Goal: Information Seeking & Learning: Learn about a topic

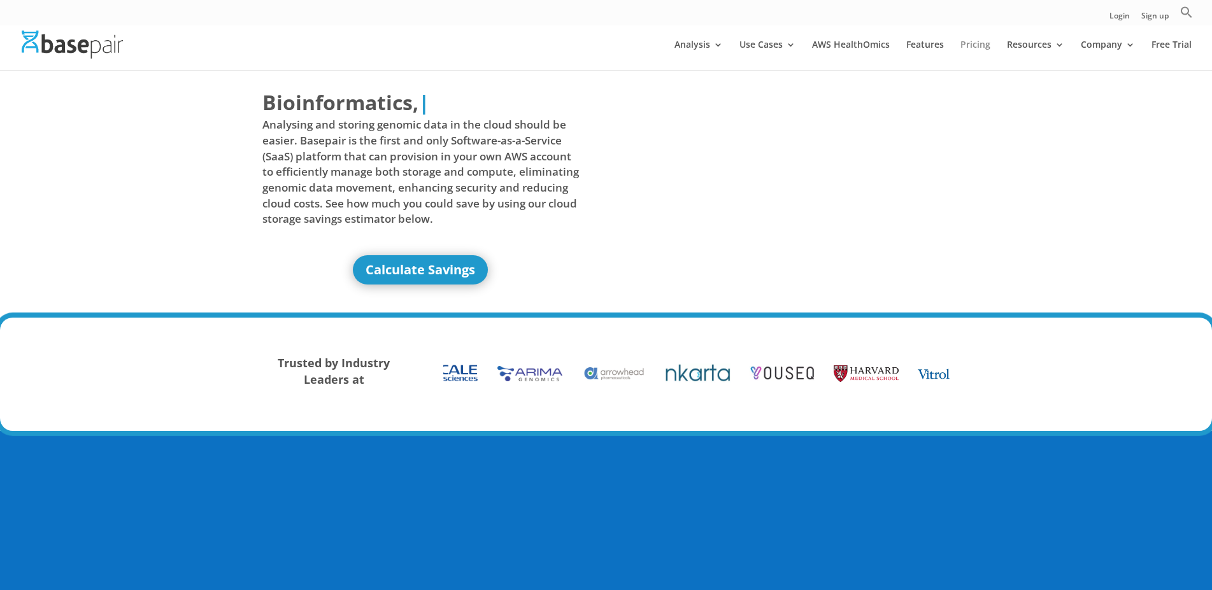
click at [983, 45] on link "Pricing" at bounding box center [975, 55] width 30 height 30
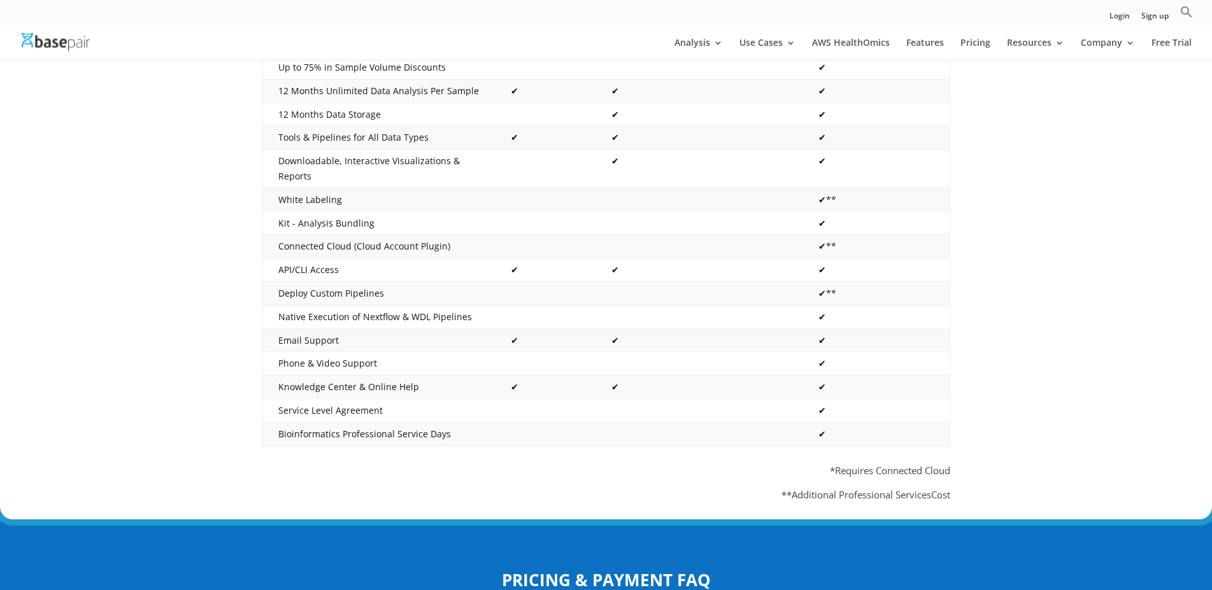
scroll to position [195, 0]
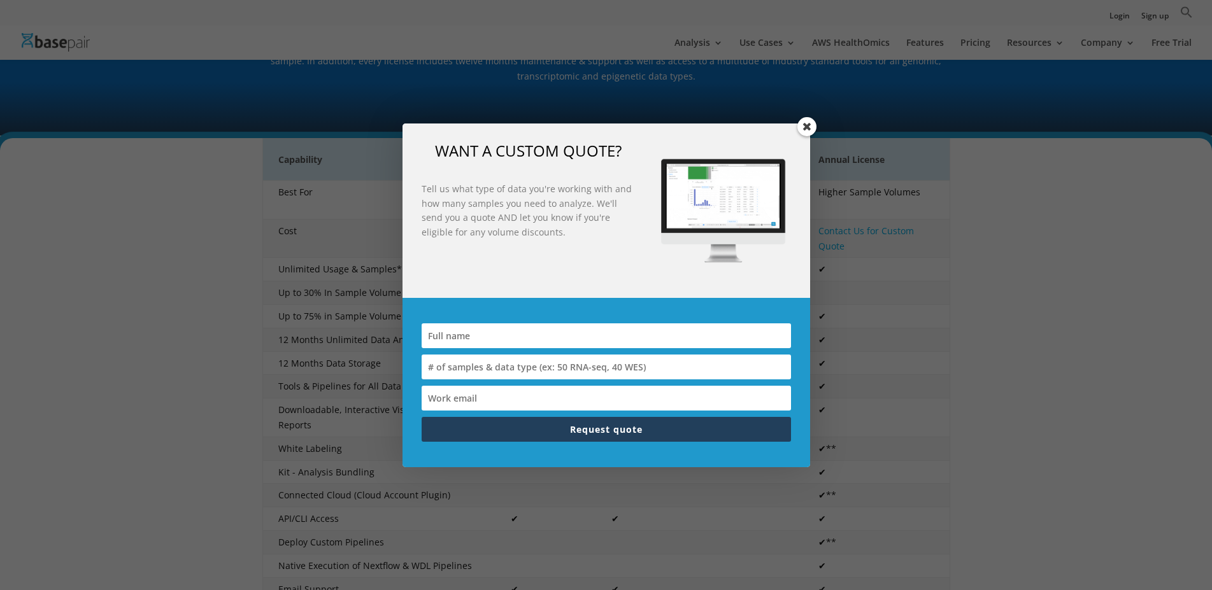
click at [802, 125] on span at bounding box center [806, 126] width 19 height 19
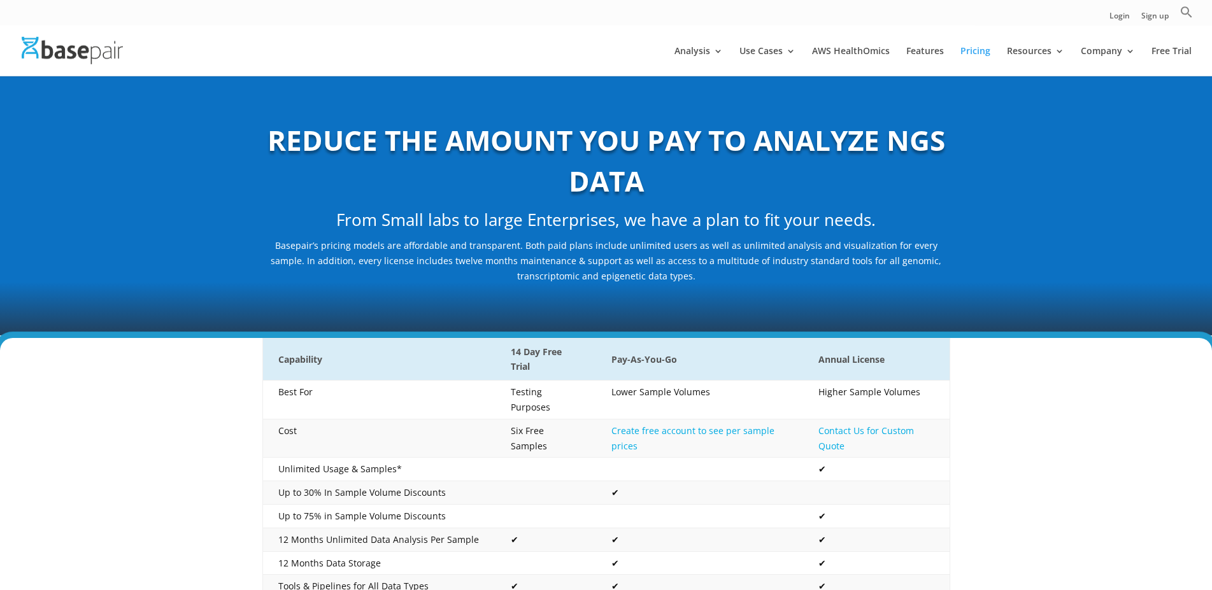
scroll to position [0, 0]
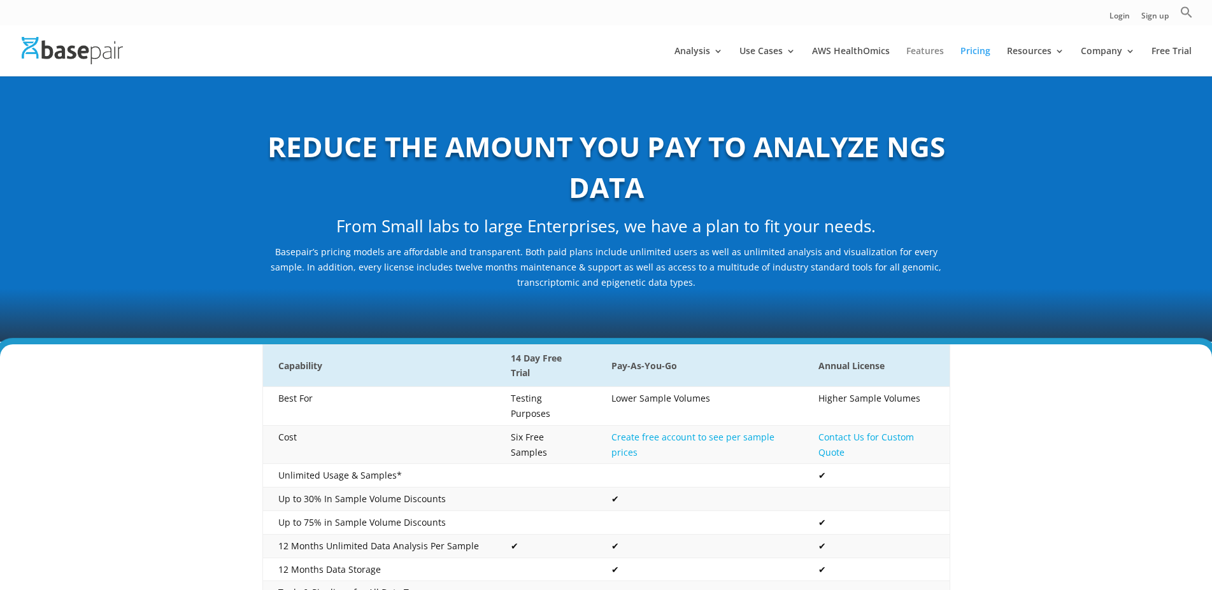
click at [922, 48] on link "Features" at bounding box center [925, 61] width 38 height 30
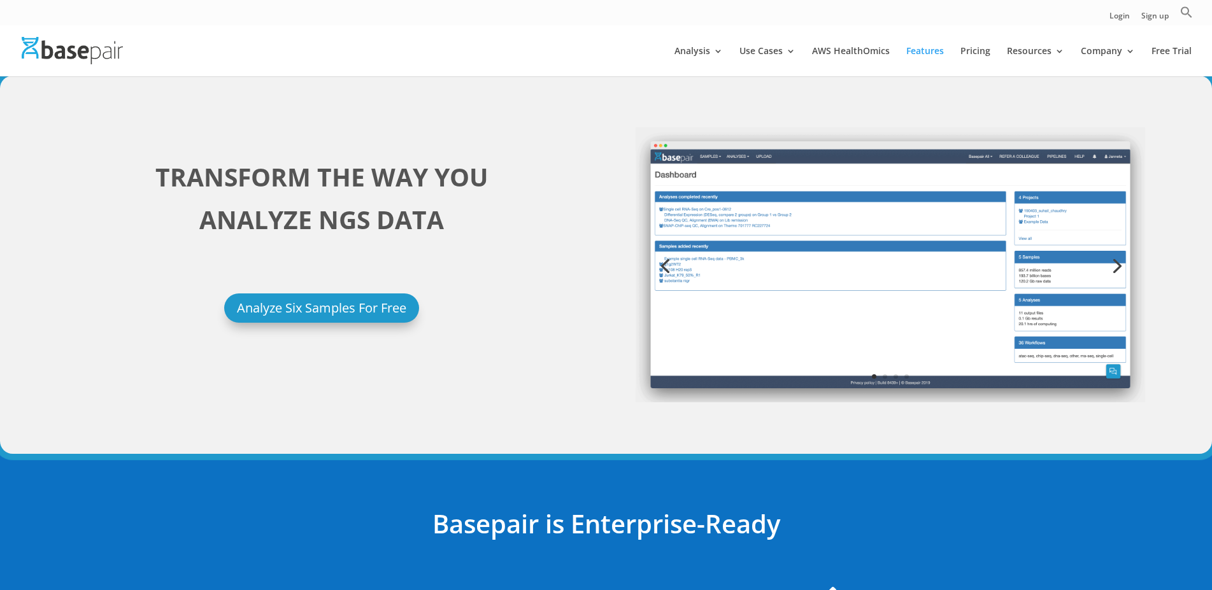
click at [665, 263] on link "Previous" at bounding box center [665, 265] width 31 height 31
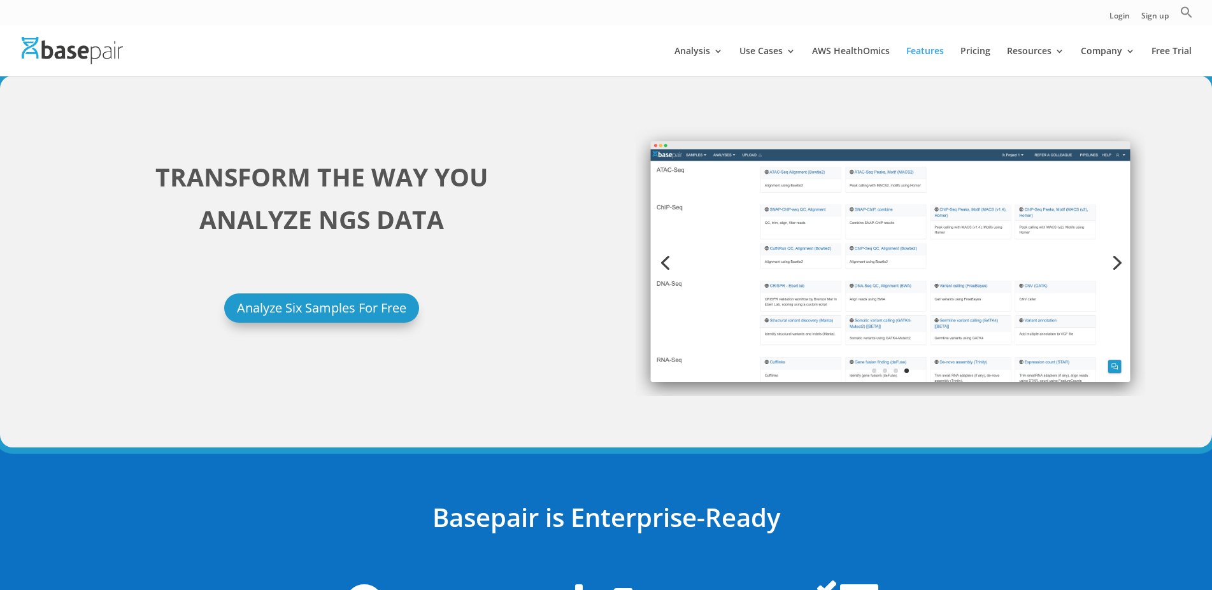
click at [665, 263] on link "Previous" at bounding box center [665, 261] width 31 height 31
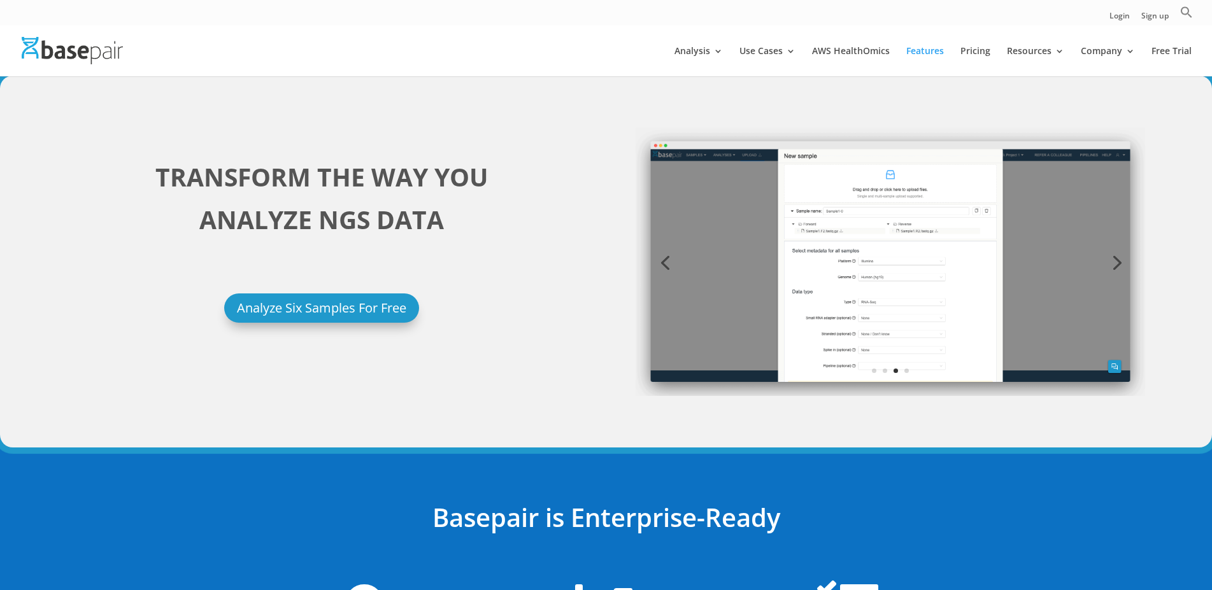
click at [665, 263] on link "Previous" at bounding box center [665, 261] width 31 height 31
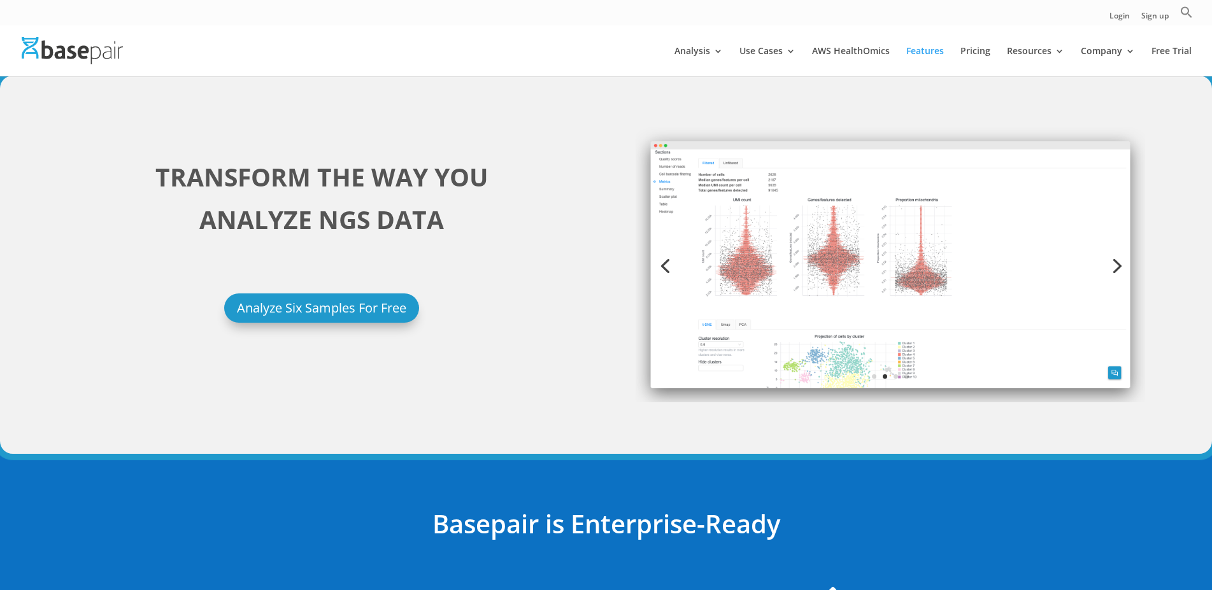
click at [665, 263] on link "Previous" at bounding box center [665, 265] width 31 height 31
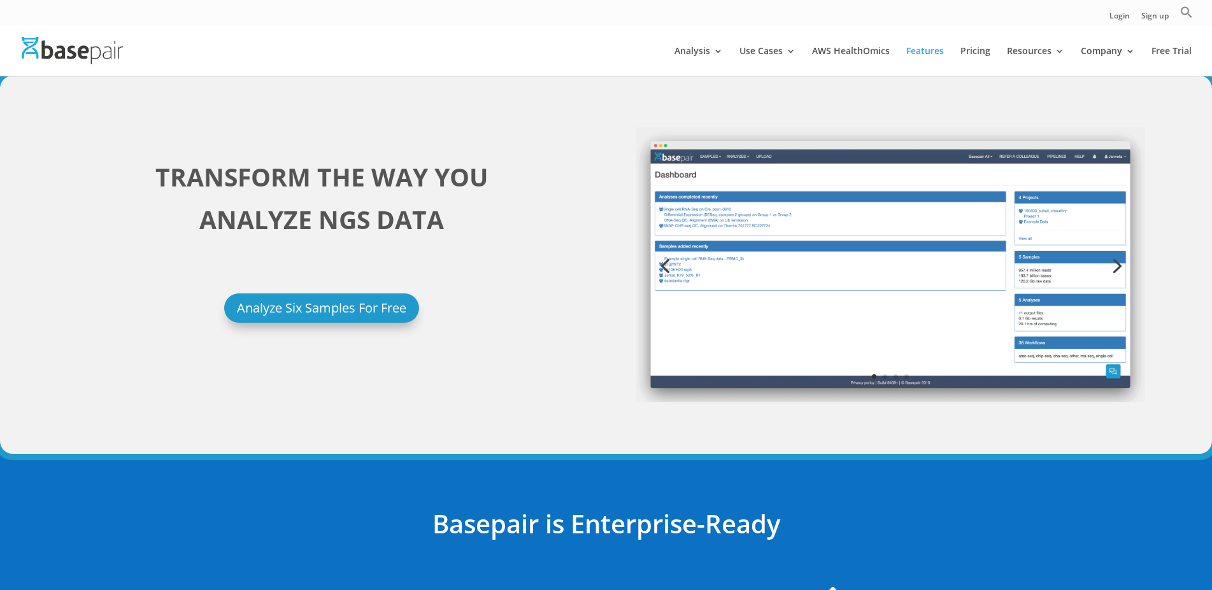
click at [665, 263] on link "Previous" at bounding box center [665, 265] width 31 height 31
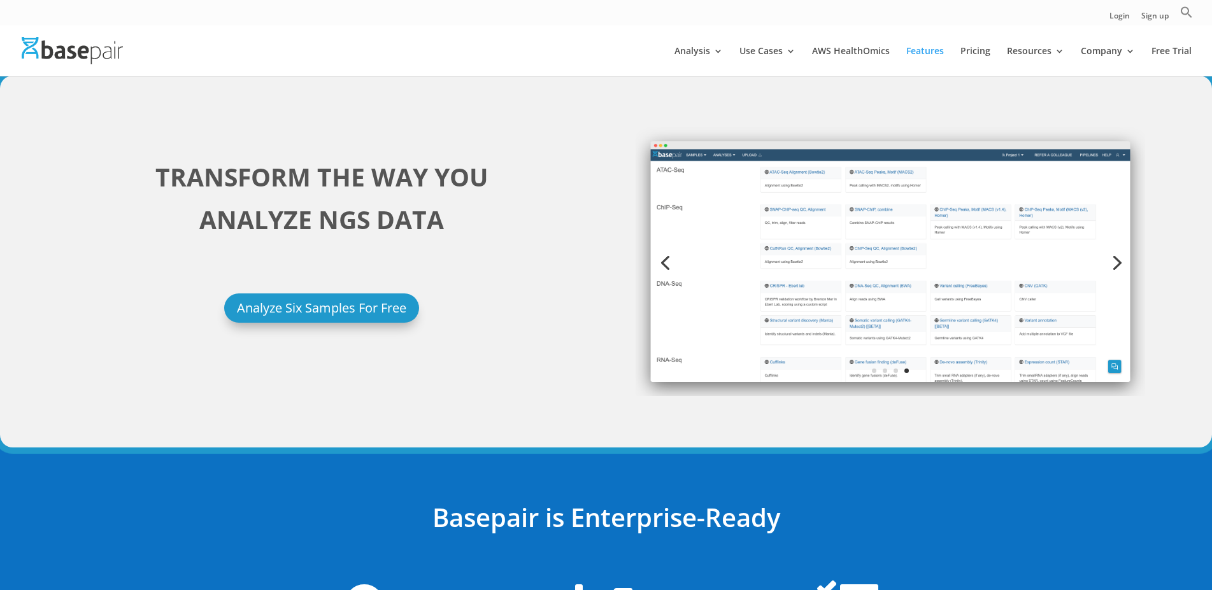
click at [664, 266] on link "Previous" at bounding box center [665, 261] width 31 height 31
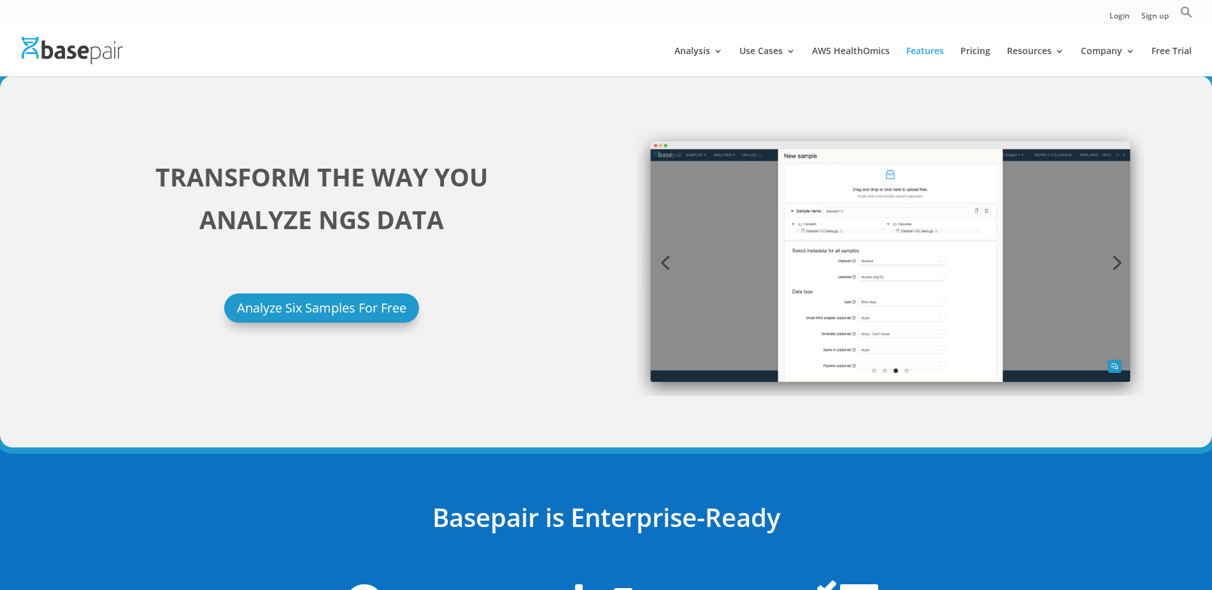
click at [1116, 259] on link "Next" at bounding box center [1115, 261] width 31 height 31
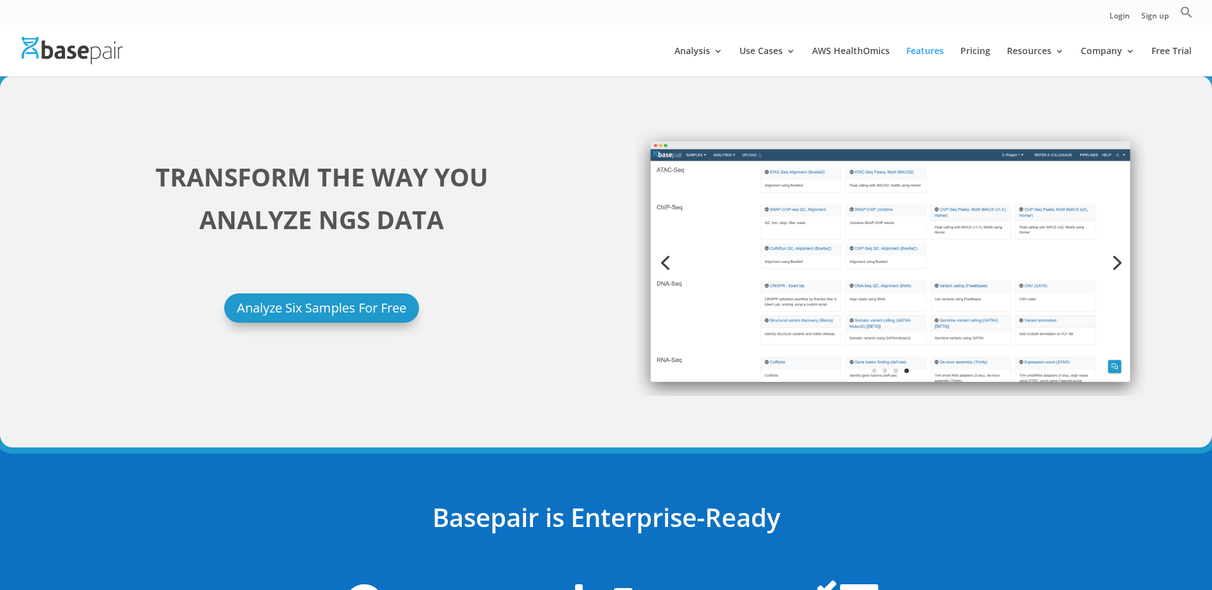
click at [1116, 259] on link "Next" at bounding box center [1115, 261] width 31 height 31
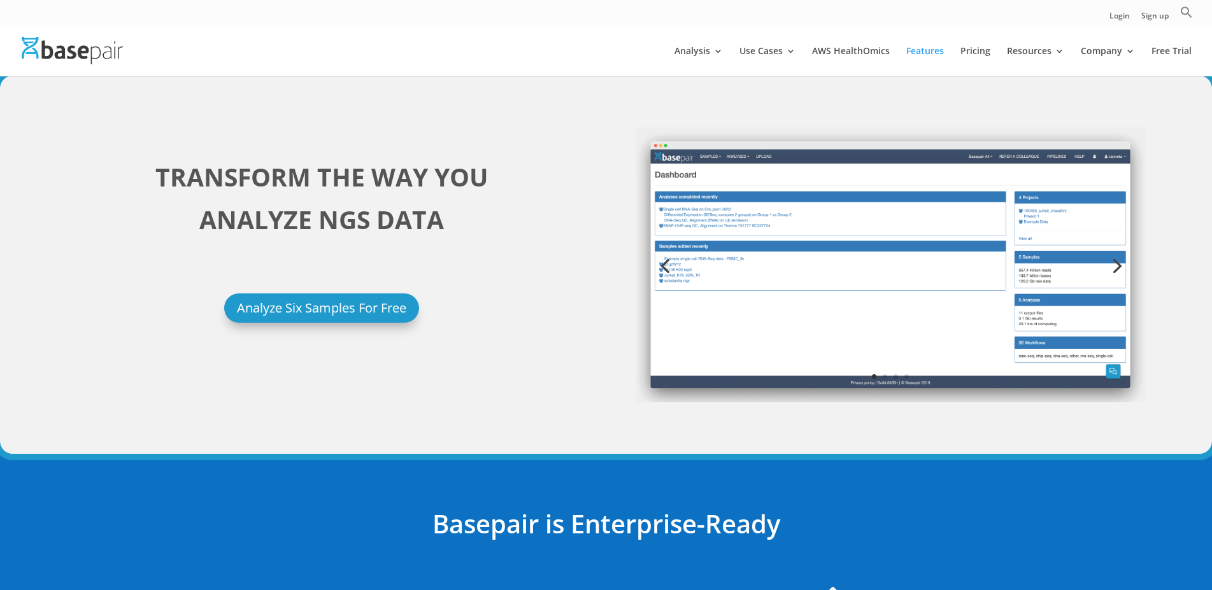
click at [1116, 259] on link "Next" at bounding box center [1115, 265] width 31 height 31
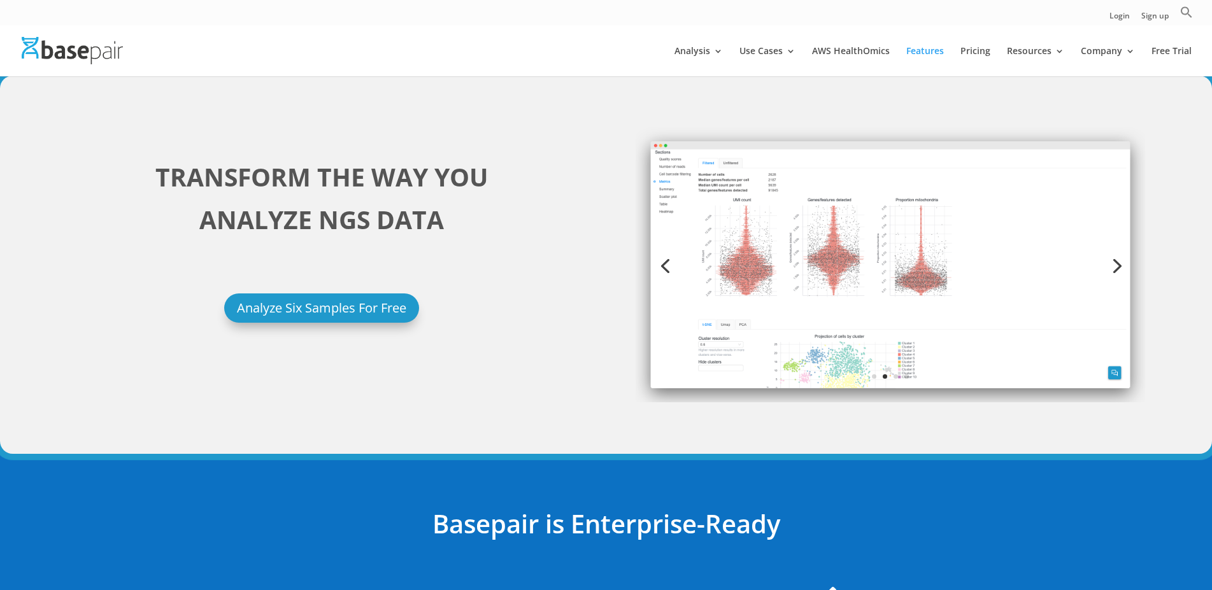
click at [1116, 259] on link "Next" at bounding box center [1115, 265] width 31 height 31
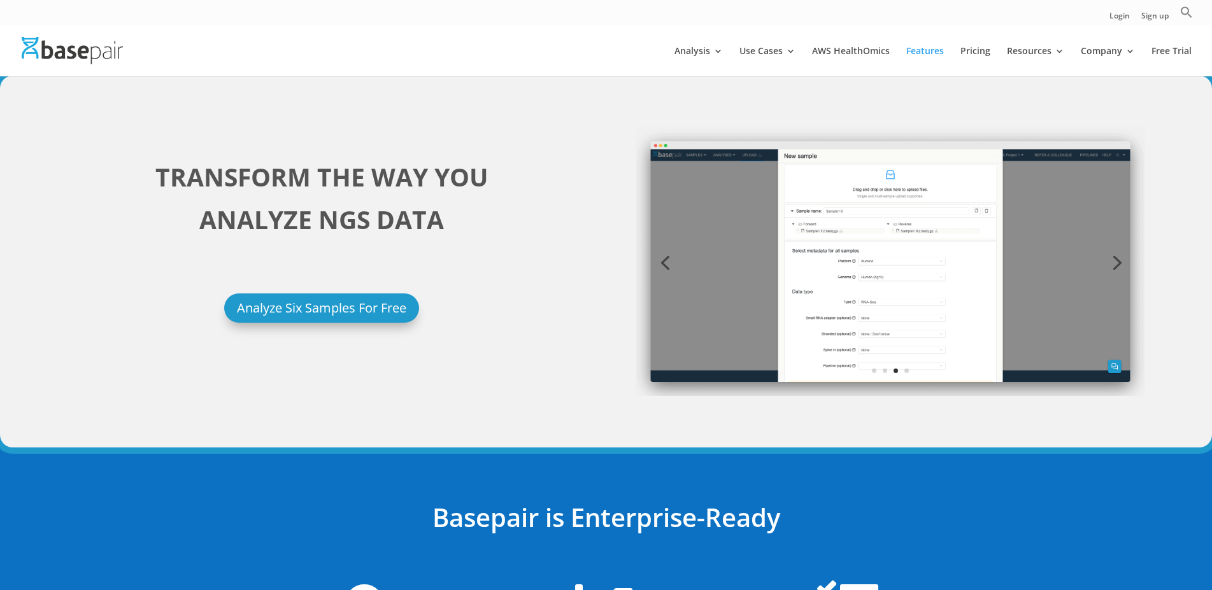
click at [1116, 259] on link "Next" at bounding box center [1115, 261] width 31 height 31
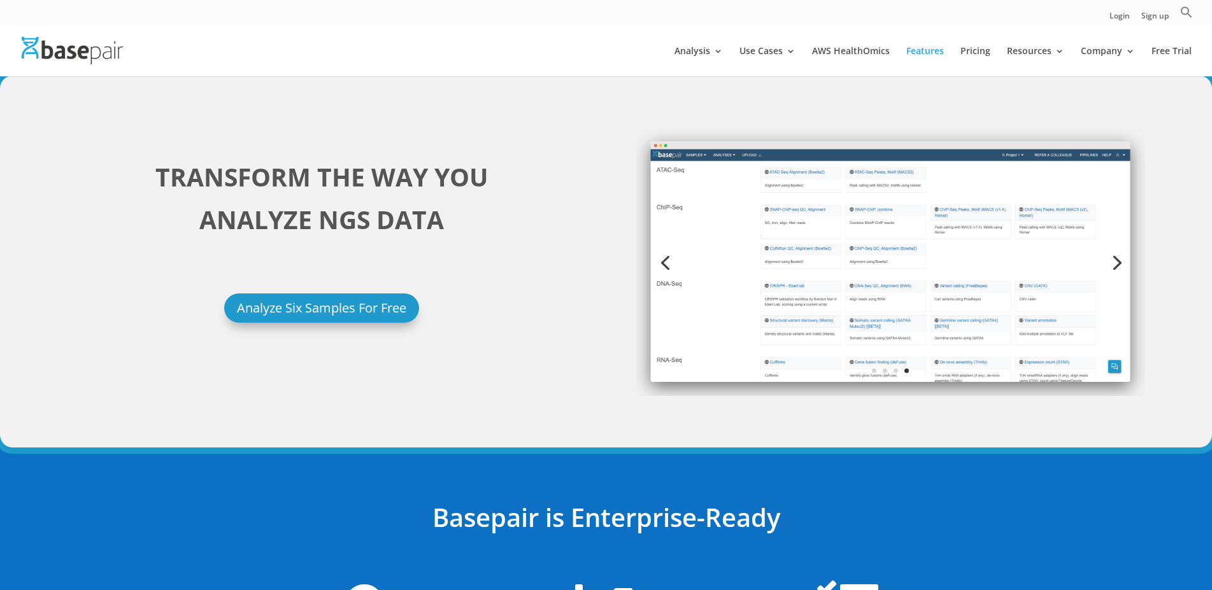
click at [1116, 259] on link "Next" at bounding box center [1115, 261] width 31 height 31
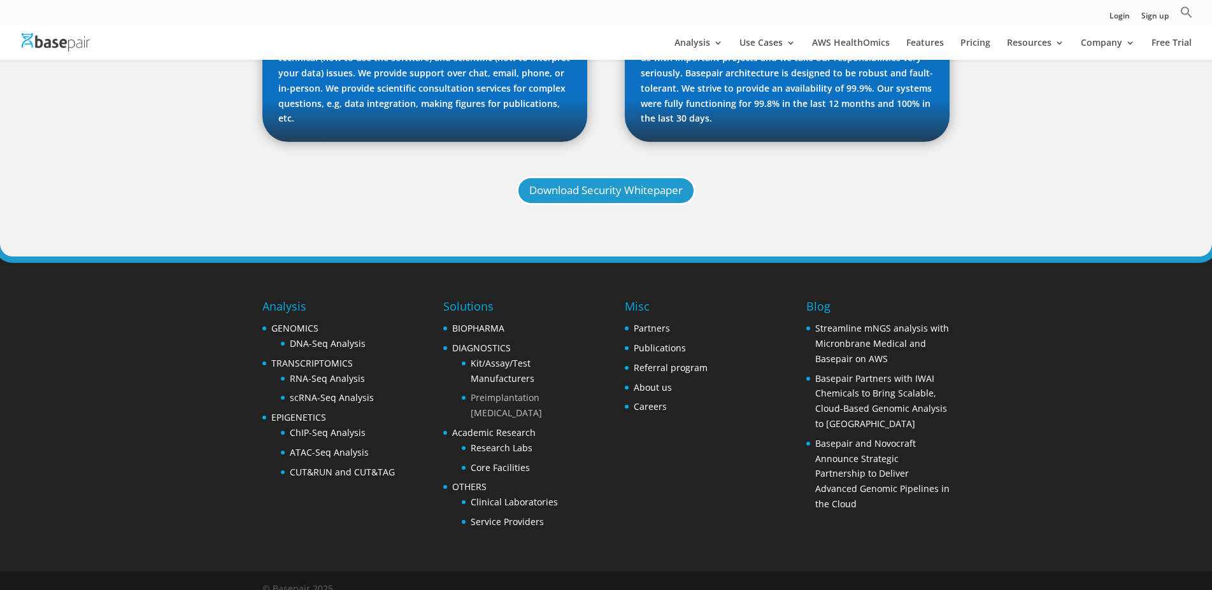
scroll to position [1398, 0]
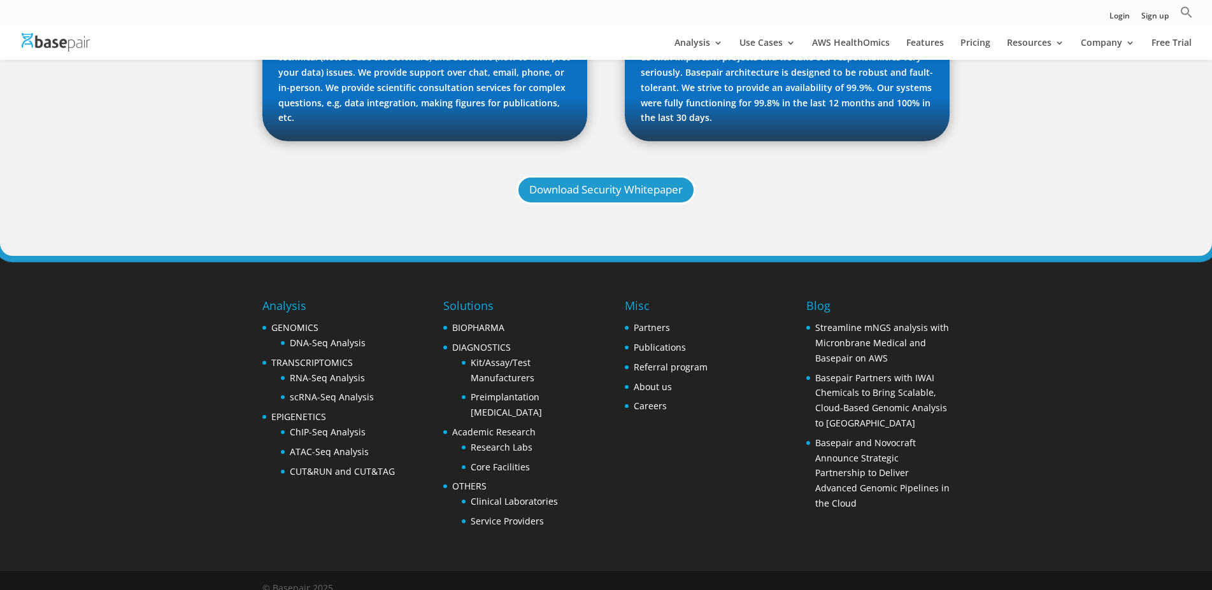
click at [709, 476] on div "Analysis GENOMICS DNA-Seq Analysis TRANSCRIPTOMICS RNA-Seq Analysis scRNA-Seq A…" at bounding box center [606, 413] width 688 height 315
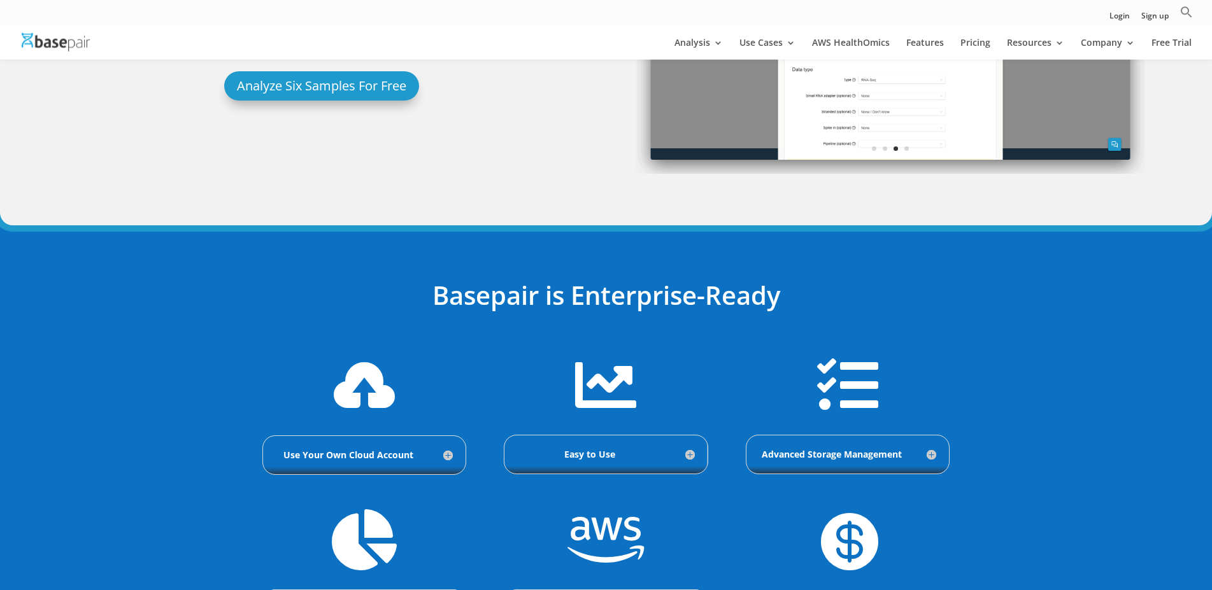
scroll to position [0, 0]
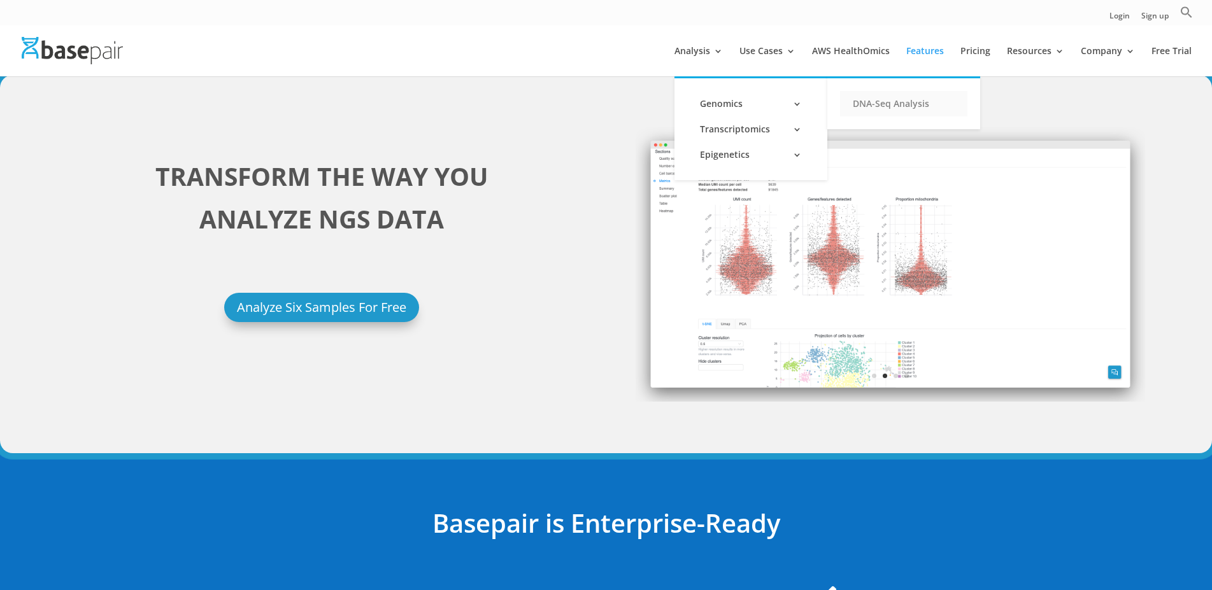
click at [868, 108] on link "DNA-Seq Analysis" at bounding box center [903, 103] width 127 height 25
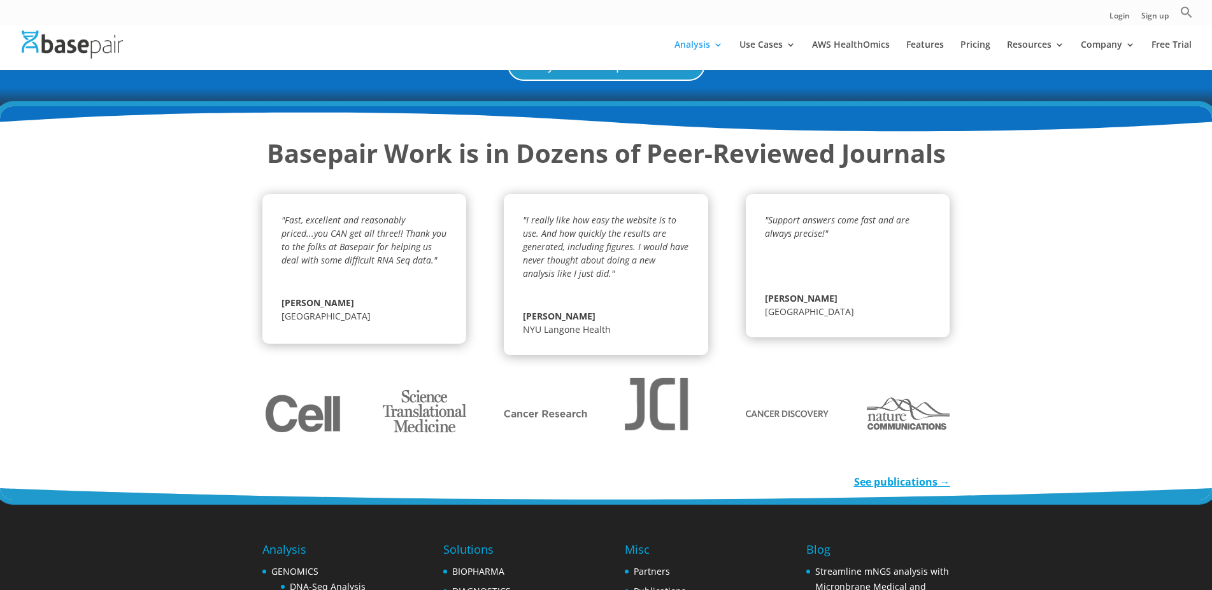
scroll to position [1673, 0]
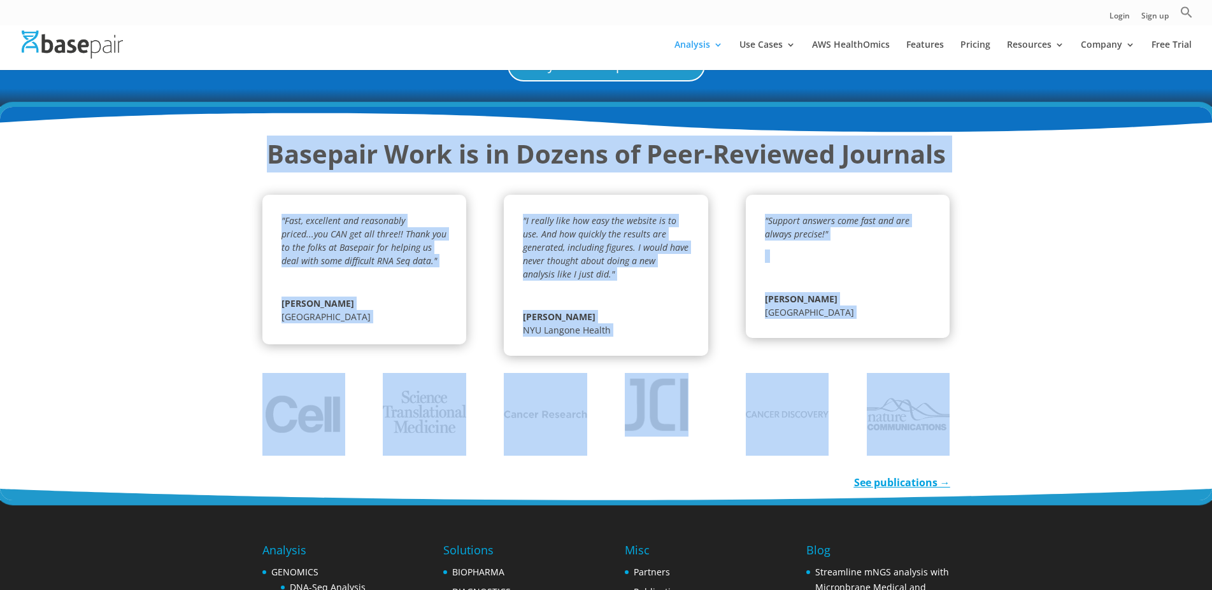
drag, startPoint x: 269, startPoint y: 154, endPoint x: 937, endPoint y: 421, distance: 718.7
click at [937, 421] on div "Basepair Work is in Dozens of Peer-Reviewed Journals "Fast, excellent and reaso…" at bounding box center [606, 304] width 1212 height 394
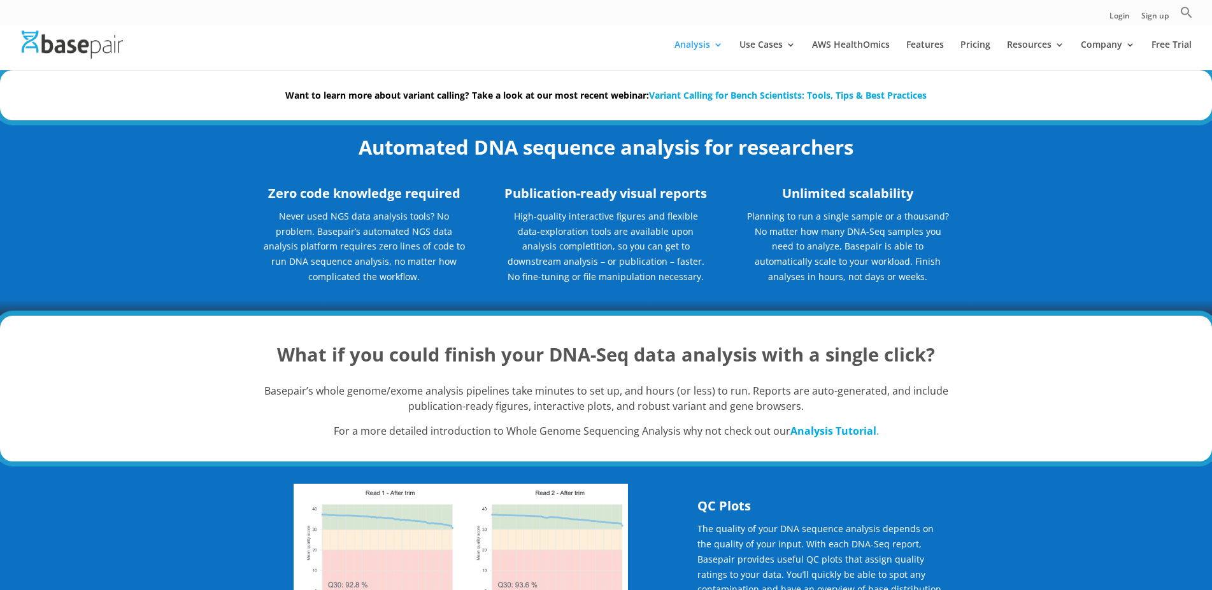
scroll to position [0, 0]
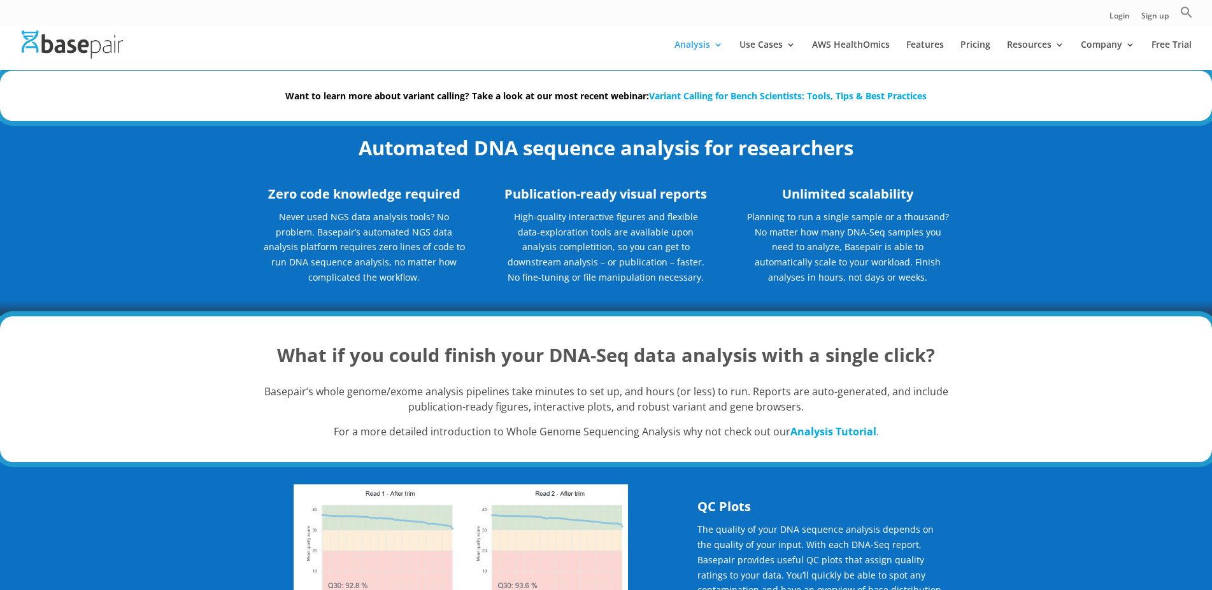
click at [332, 166] on h2 "Automated DNA sequence analysis for researchers" at bounding box center [606, 151] width 688 height 35
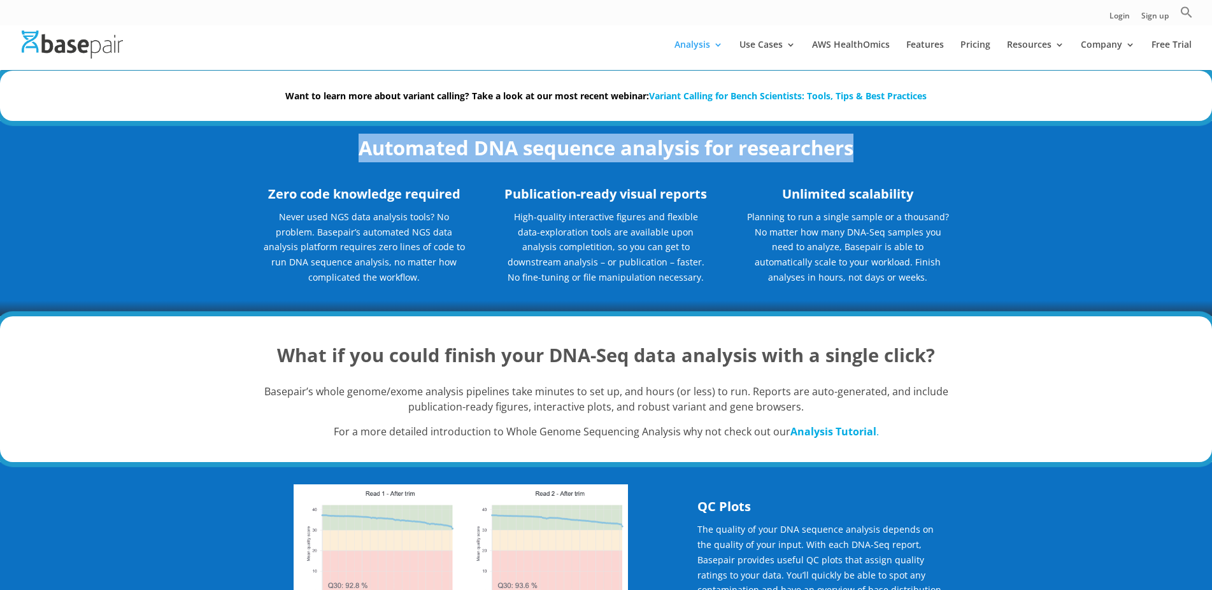
drag, startPoint x: 477, startPoint y: 165, endPoint x: 1017, endPoint y: 253, distance: 547.2
click at [1017, 253] on div "Automated DNA sequence analysis for researchers Zero code knowledge required Ne…" at bounding box center [606, 218] width 1212 height 195
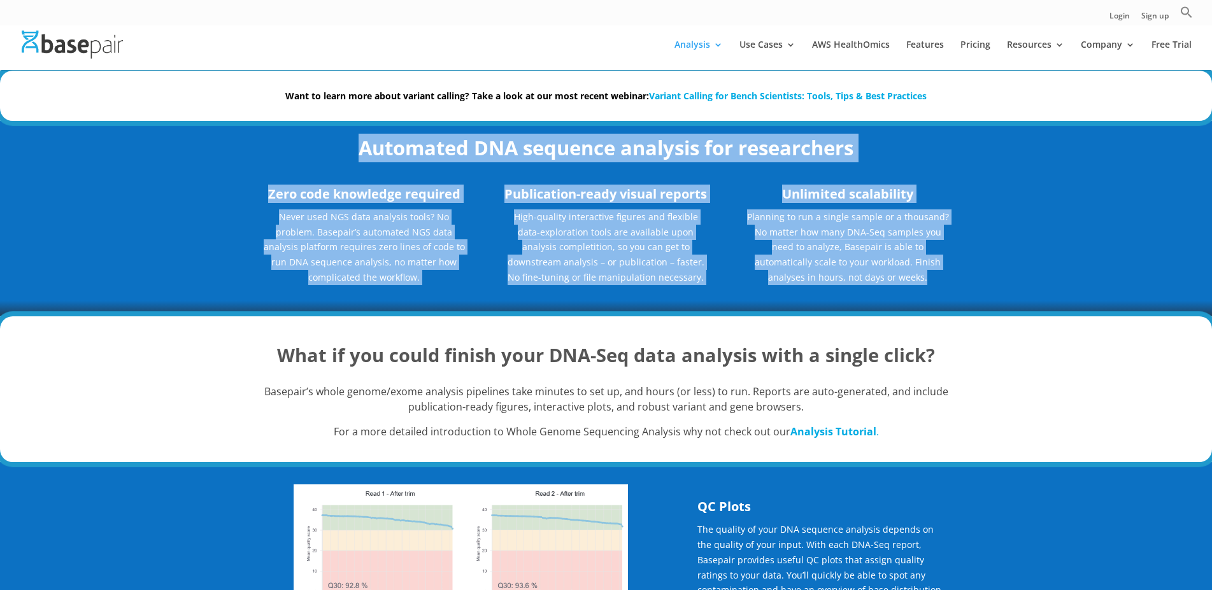
drag, startPoint x: 923, startPoint y: 284, endPoint x: 315, endPoint y: 152, distance: 622.9
click at [315, 152] on div "Automated DNA sequence analysis for researchers Zero code knowledge required Ne…" at bounding box center [606, 218] width 1212 height 195
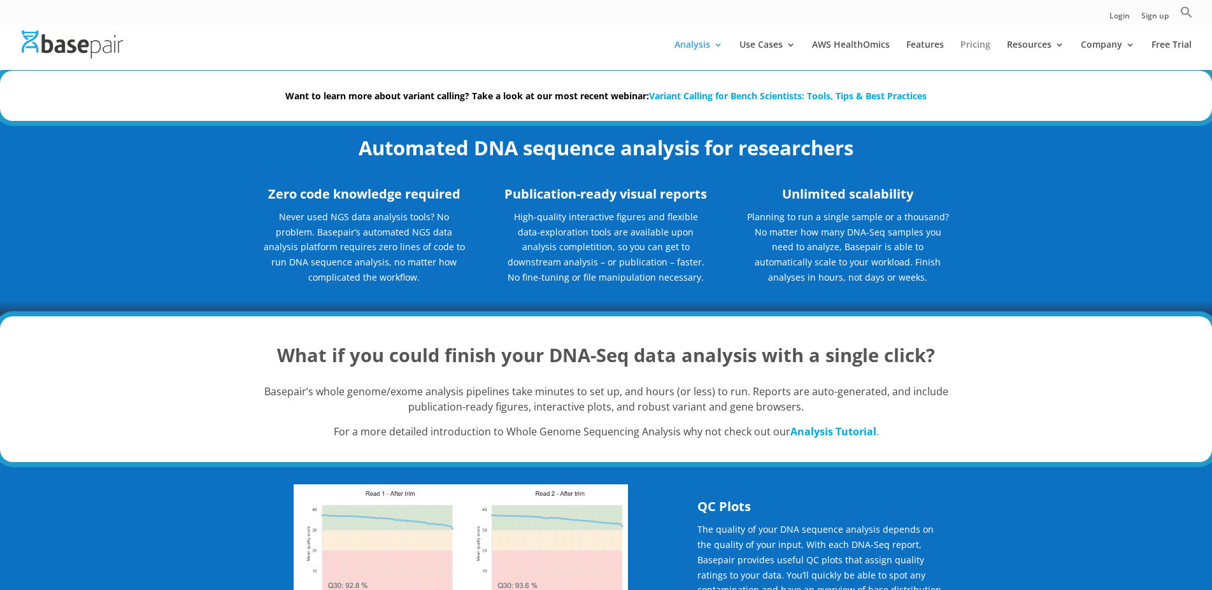
drag, startPoint x: 996, startPoint y: 45, endPoint x: 989, endPoint y: 45, distance: 7.0
click at [995, 45] on li "Pricing" at bounding box center [982, 55] width 44 height 30
click at [988, 45] on link "Pricing" at bounding box center [975, 55] width 30 height 30
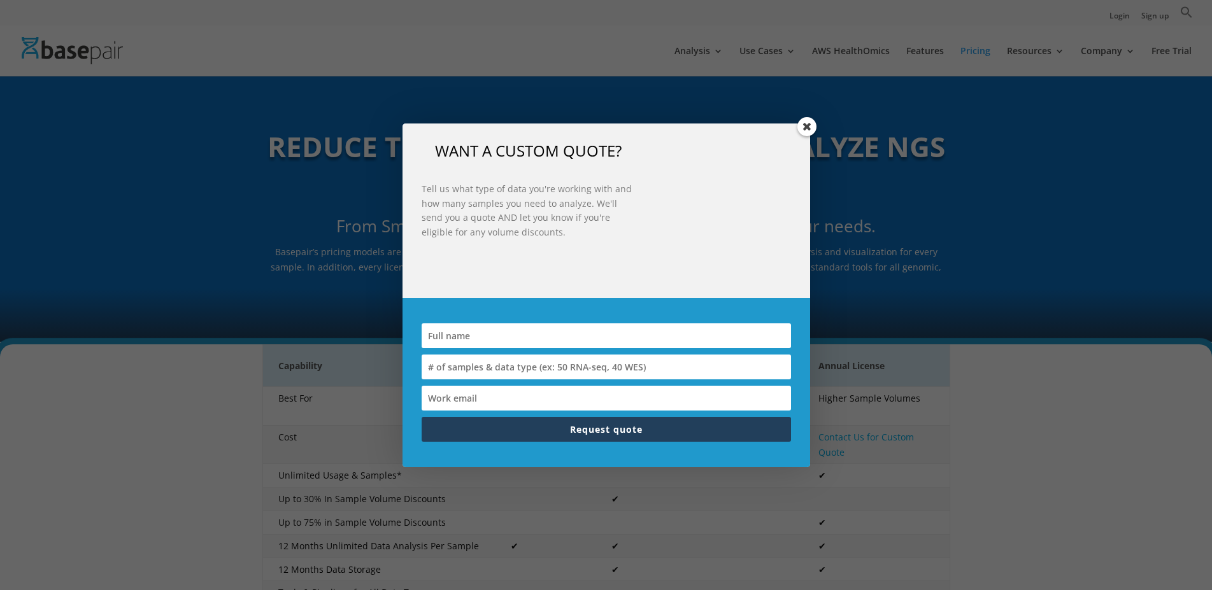
scroll to position [130, 0]
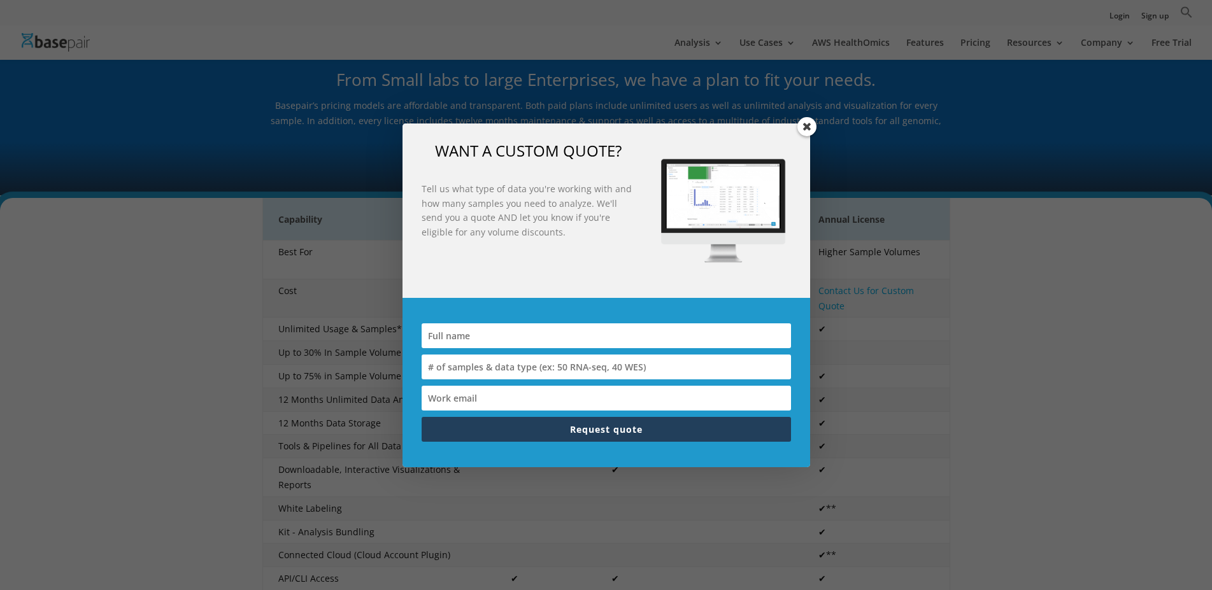
click at [809, 129] on span at bounding box center [806, 126] width 19 height 19
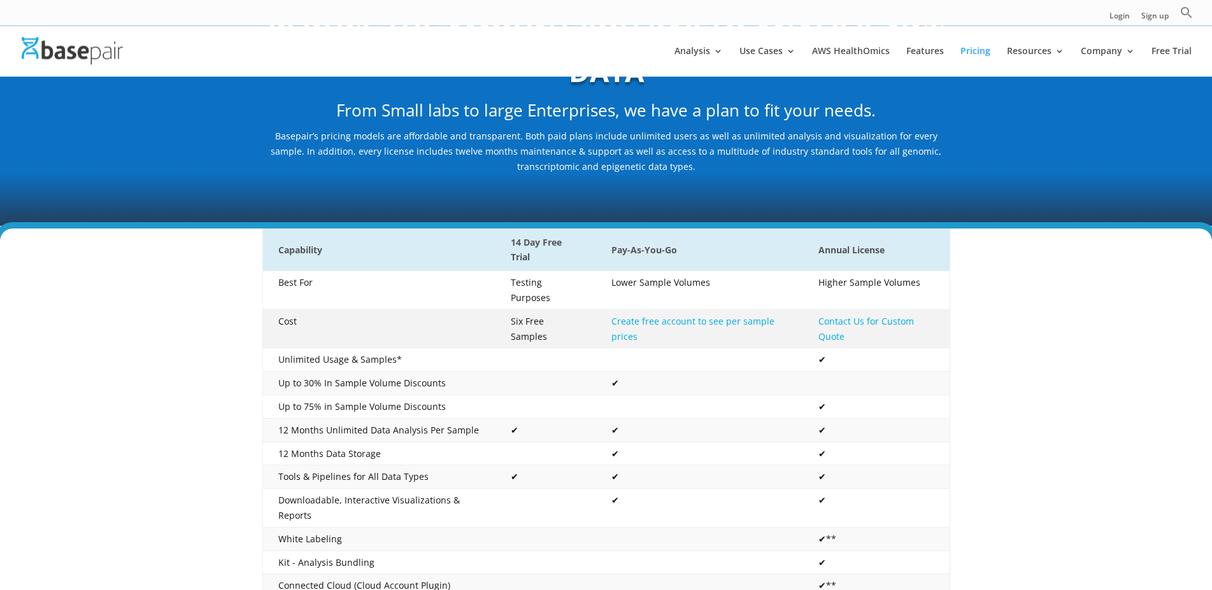
scroll to position [0, 0]
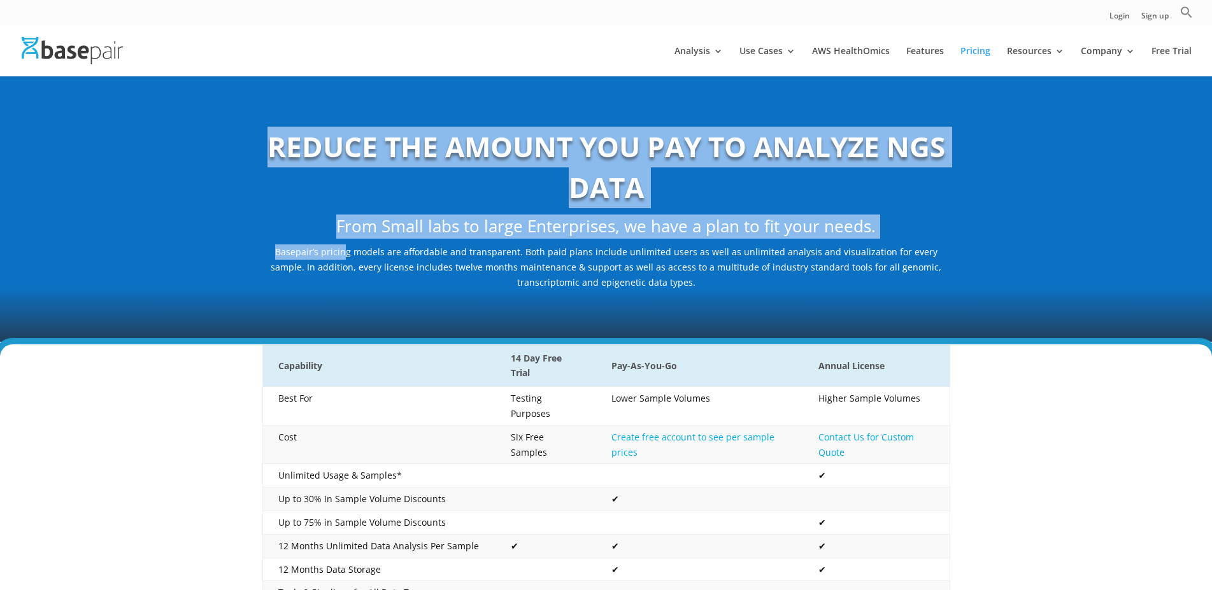
drag, startPoint x: 562, startPoint y: 283, endPoint x: 334, endPoint y: 246, distance: 231.0
click at [334, 246] on div "REDUCE THE AMOUNT YOU PAY TO ANALYZE NGS DATA From Small labs to large Enterpri…" at bounding box center [606, 209] width 688 height 198
click at [334, 246] on p "Basepair’s pricing models are affordable and transparent. Both paid plans inclu…" at bounding box center [606, 267] width 688 height 45
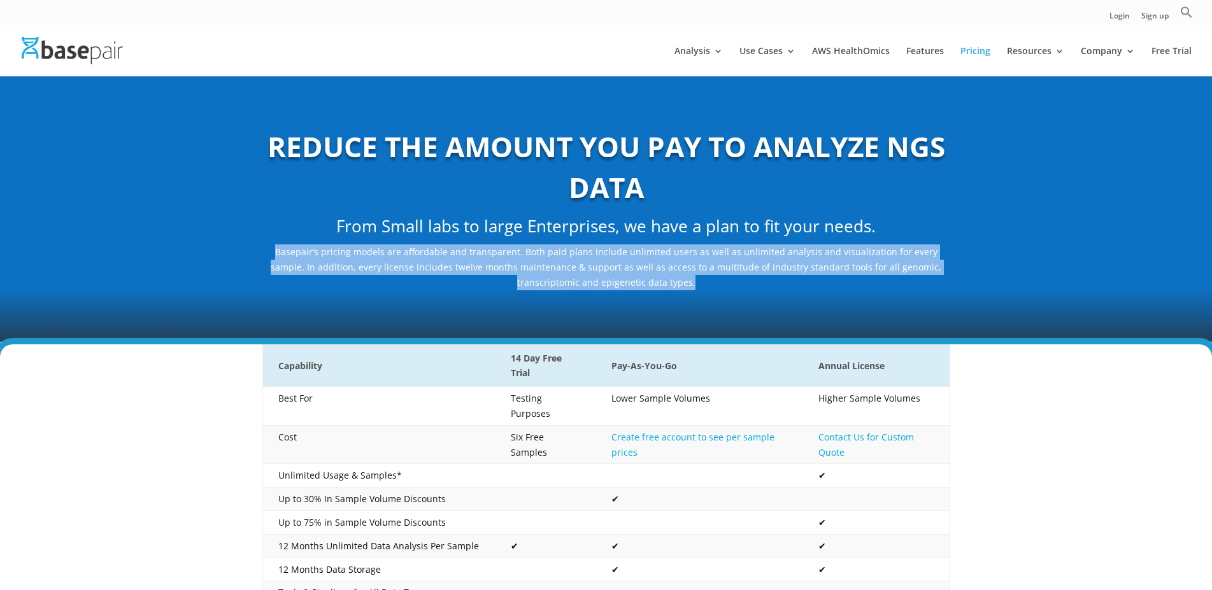
drag, startPoint x: 655, startPoint y: 283, endPoint x: 265, endPoint y: 248, distance: 391.2
click at [265, 248] on p "Basepair’s pricing models are affordable and transparent. Both paid plans inclu…" at bounding box center [606, 267] width 688 height 45
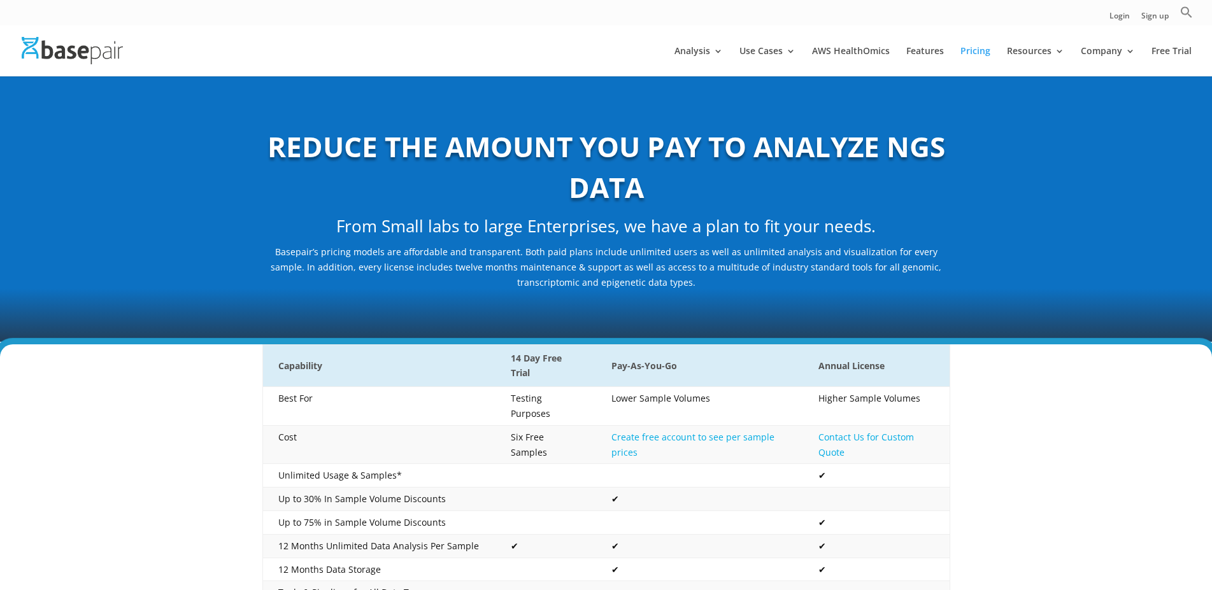
click at [582, 188] on b "REDUCE THE AMOUNT YOU PAY TO ANALYZE NGS DATA" at bounding box center [606, 166] width 678 height 79
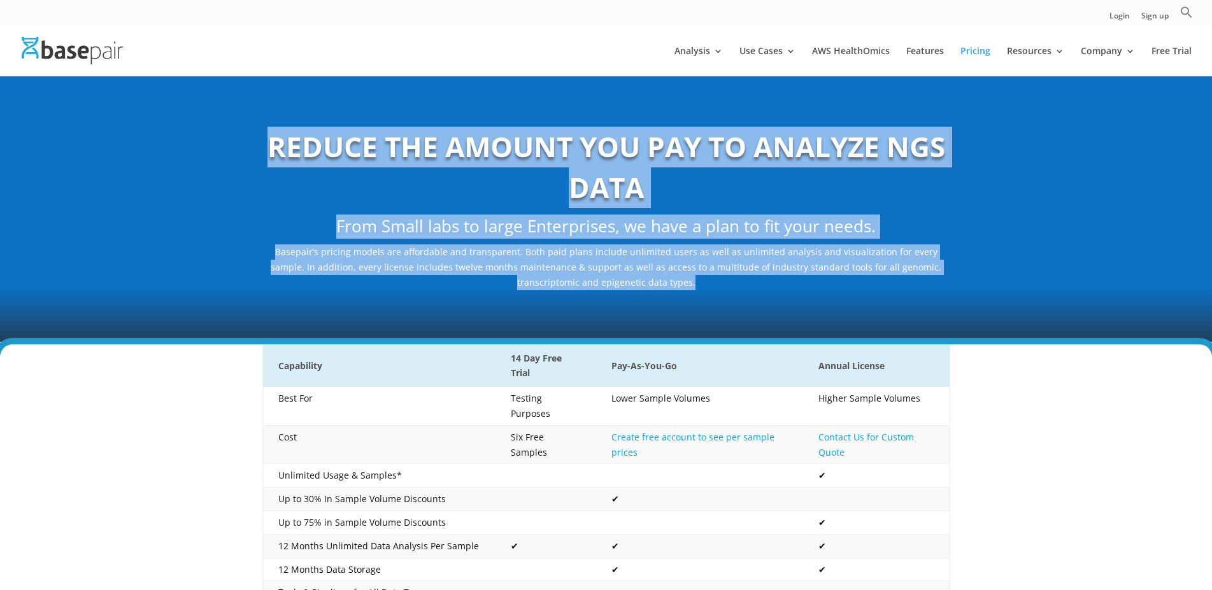
drag, startPoint x: 274, startPoint y: 145, endPoint x: 668, endPoint y: 281, distance: 416.2
click at [668, 281] on div "REDUCE THE AMOUNT YOU PAY TO ANALYZE NGS DATA From Small labs to large Enterpri…" at bounding box center [606, 209] width 688 height 164
